Goal: Information Seeking & Learning: Understand process/instructions

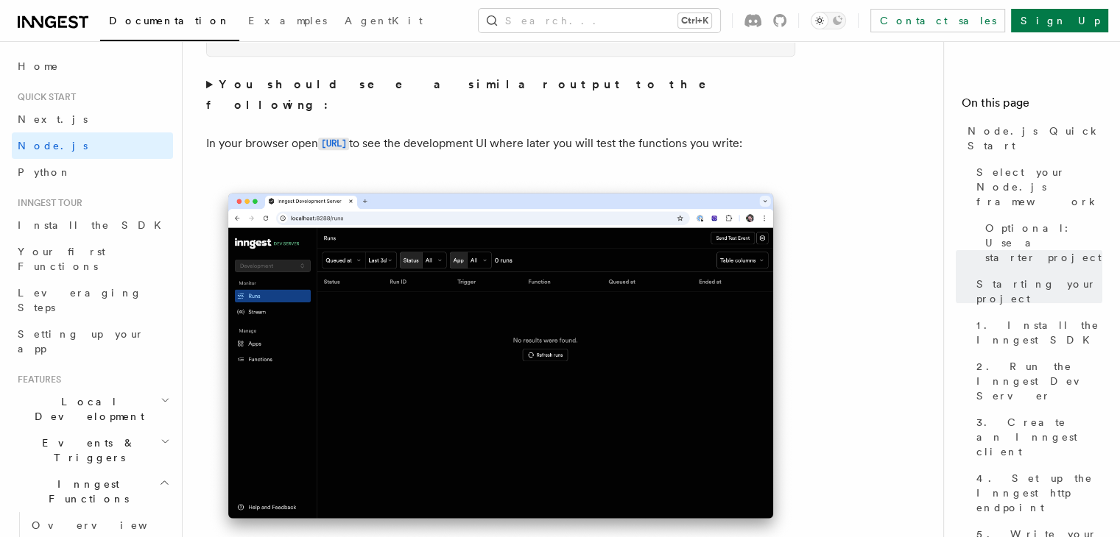
scroll to position [1104, 0]
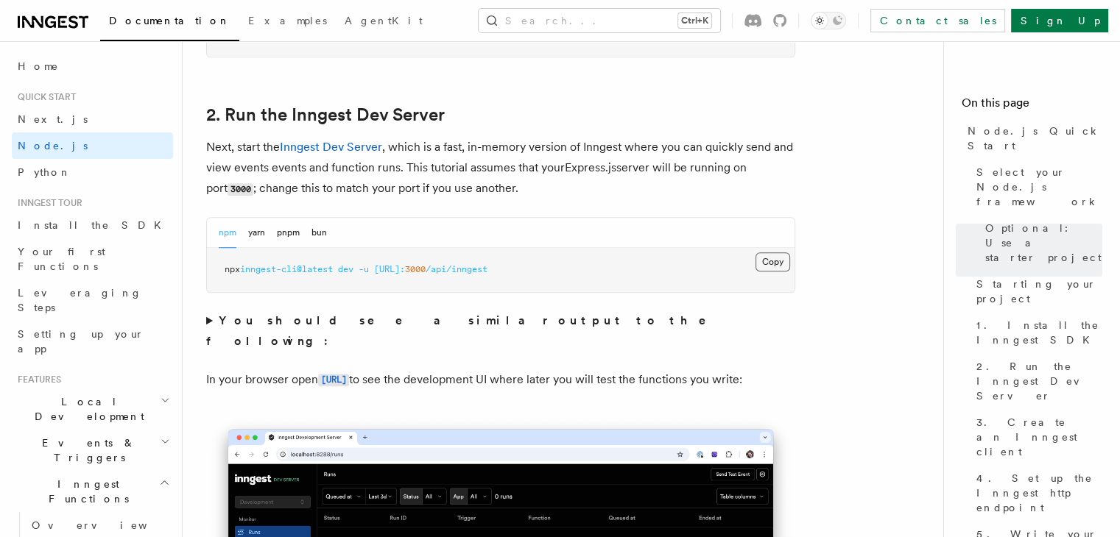
click at [771, 262] on button "Copy Copied" at bounding box center [772, 262] width 35 height 19
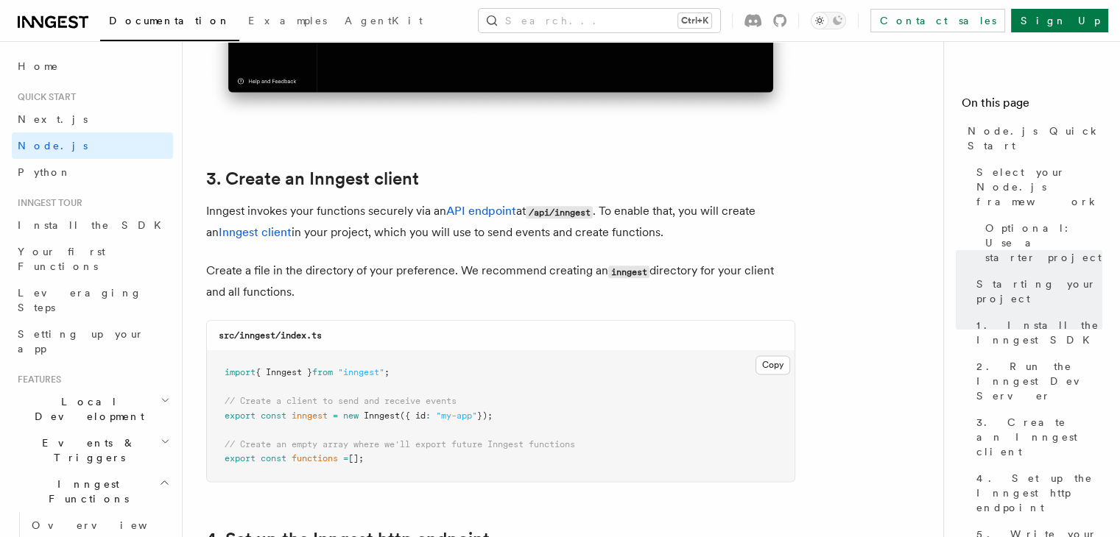
scroll to position [1914, 0]
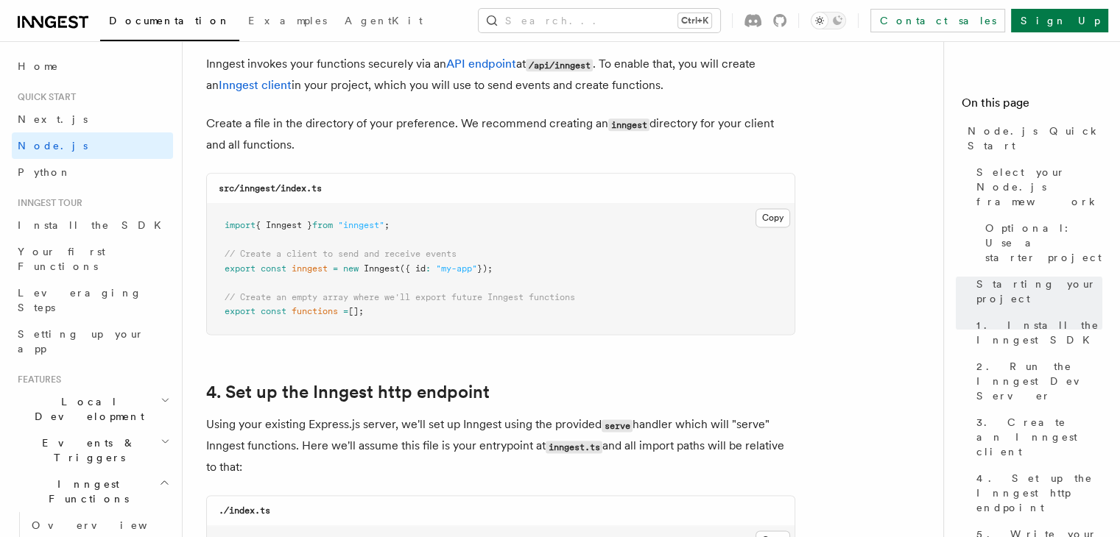
drag, startPoint x: 227, startPoint y: 225, endPoint x: 584, endPoint y: 336, distance: 374.0
click at [580, 330] on pre "import { Inngest } from "inngest" ; // Create a client to send and receive even…" at bounding box center [500, 269] width 587 height 130
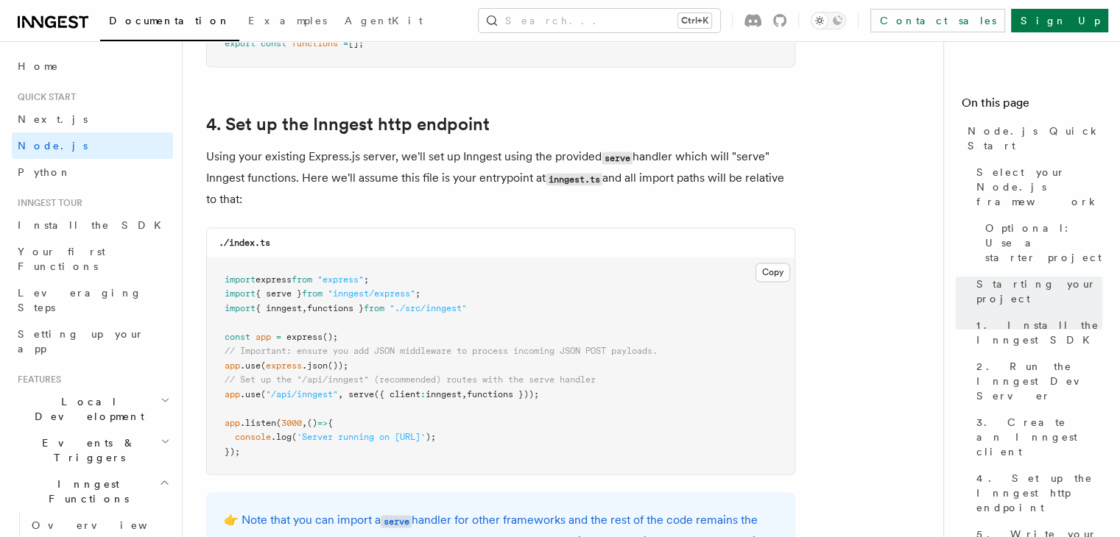
scroll to position [2209, 0]
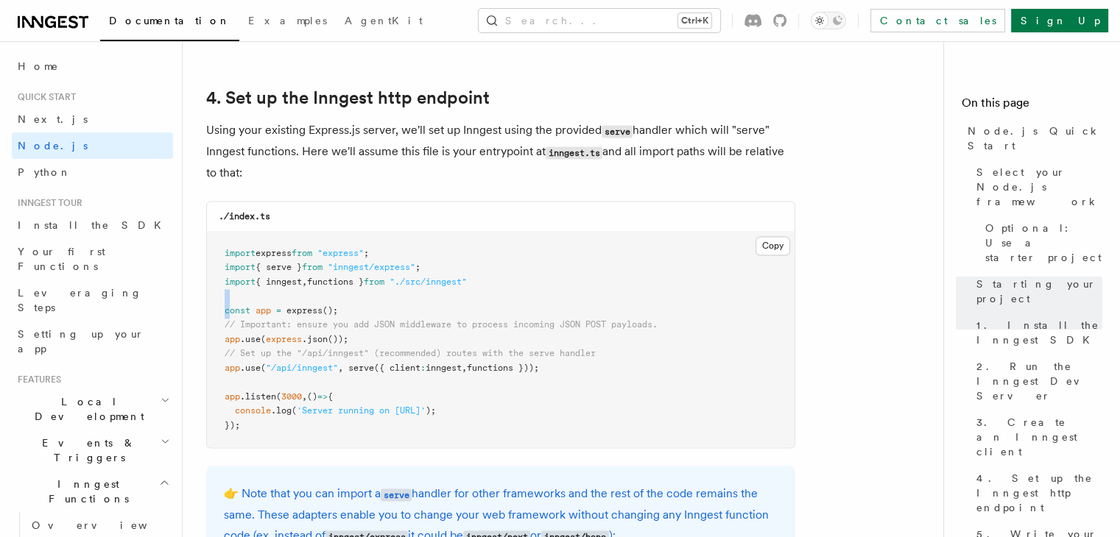
drag, startPoint x: 230, startPoint y: 309, endPoint x: 426, endPoint y: 307, distance: 196.6
click at [426, 307] on pre "import express from "express" ; import { serve } from "inngest/express" ; impor…" at bounding box center [500, 340] width 587 height 216
drag, startPoint x: 233, startPoint y: 322, endPoint x: 395, endPoint y: 322, distance: 161.2
click at [363, 321] on pre "import express from "express" ; import { serve } from "inngest/express" ; impor…" at bounding box center [500, 340] width 587 height 216
drag, startPoint x: 237, startPoint y: 367, endPoint x: 700, endPoint y: 374, distance: 463.1
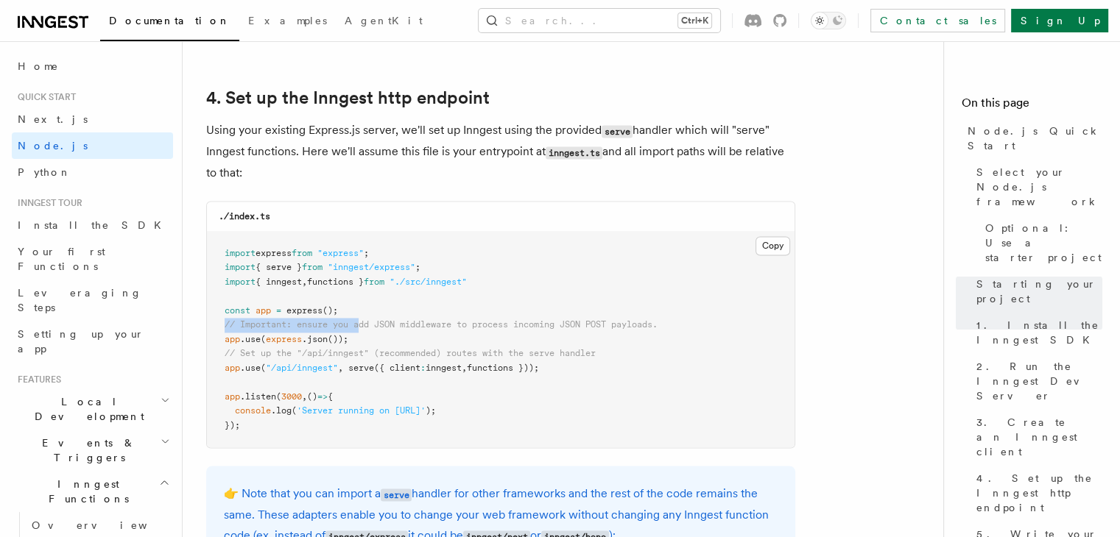
click at [700, 374] on pre "import express from "express" ; import { serve } from "inngest/express" ; impor…" at bounding box center [500, 340] width 587 height 216
click at [654, 390] on pre "import express from "express" ; import { serve } from "inngest/express" ; impor…" at bounding box center [500, 340] width 587 height 216
